Goal: Check status: Check status

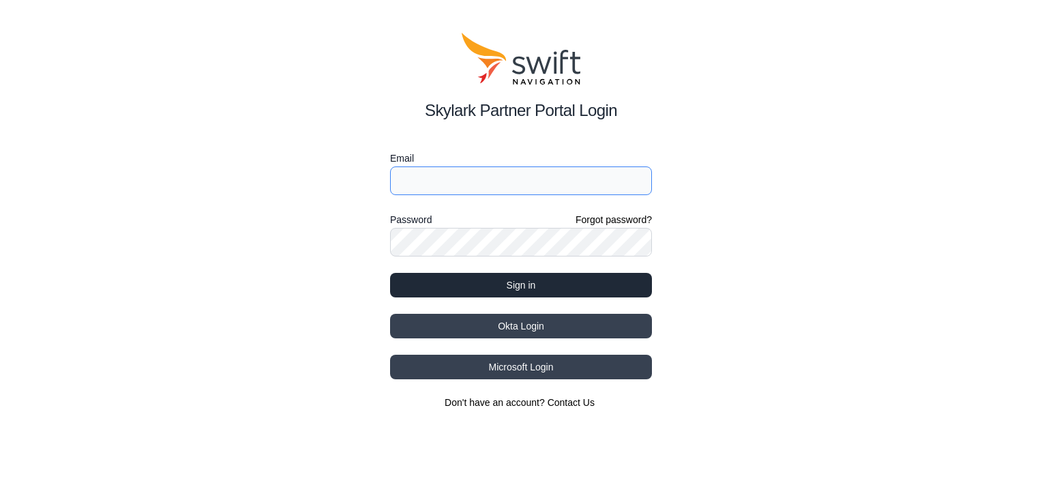
type input "[EMAIL_ADDRESS][DOMAIN_NAME]"
click at [484, 282] on button "Sign in" at bounding box center [521, 285] width 262 height 25
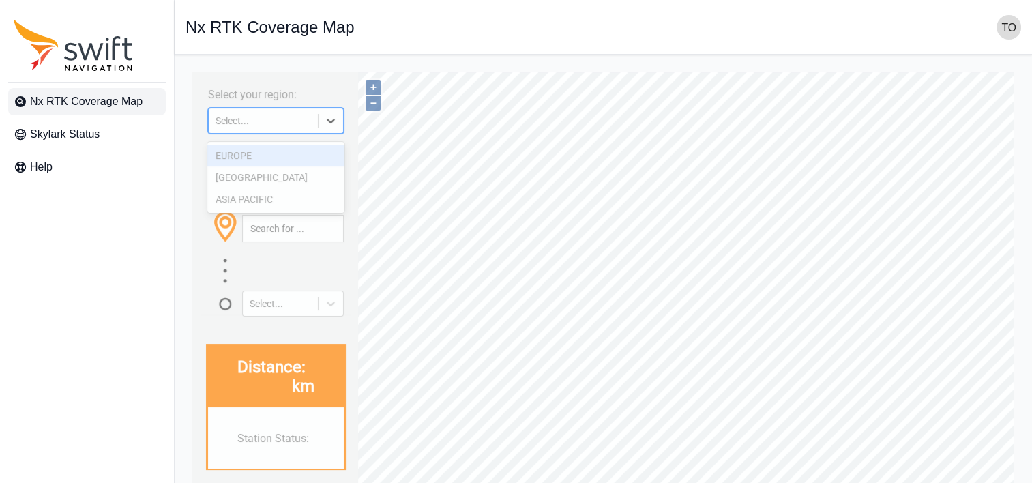
click at [327, 123] on icon at bounding box center [331, 121] width 14 height 14
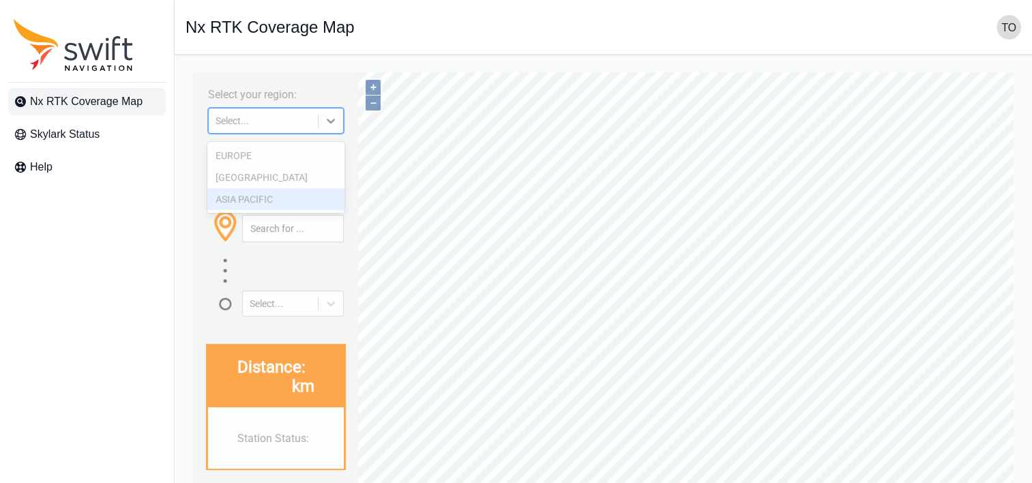
click at [279, 195] on div "ASIA PACIFIC" at bounding box center [275, 199] width 136 height 22
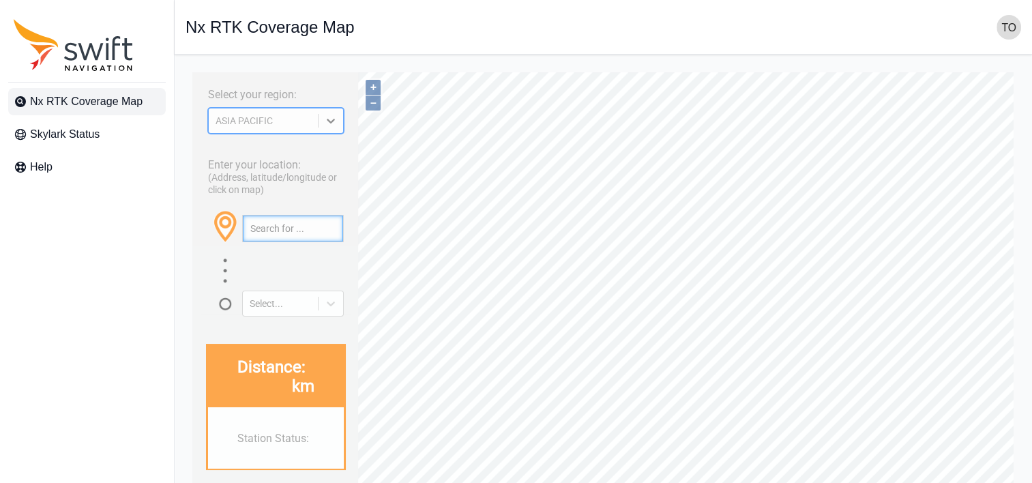
click at [271, 237] on input "text" at bounding box center [293, 229] width 100 height 26
paste input "34.80839119085043, 137.92689609325438"
type input "34.80839119085043, 137.92689609325438"
